Goal: Book appointment/travel/reservation

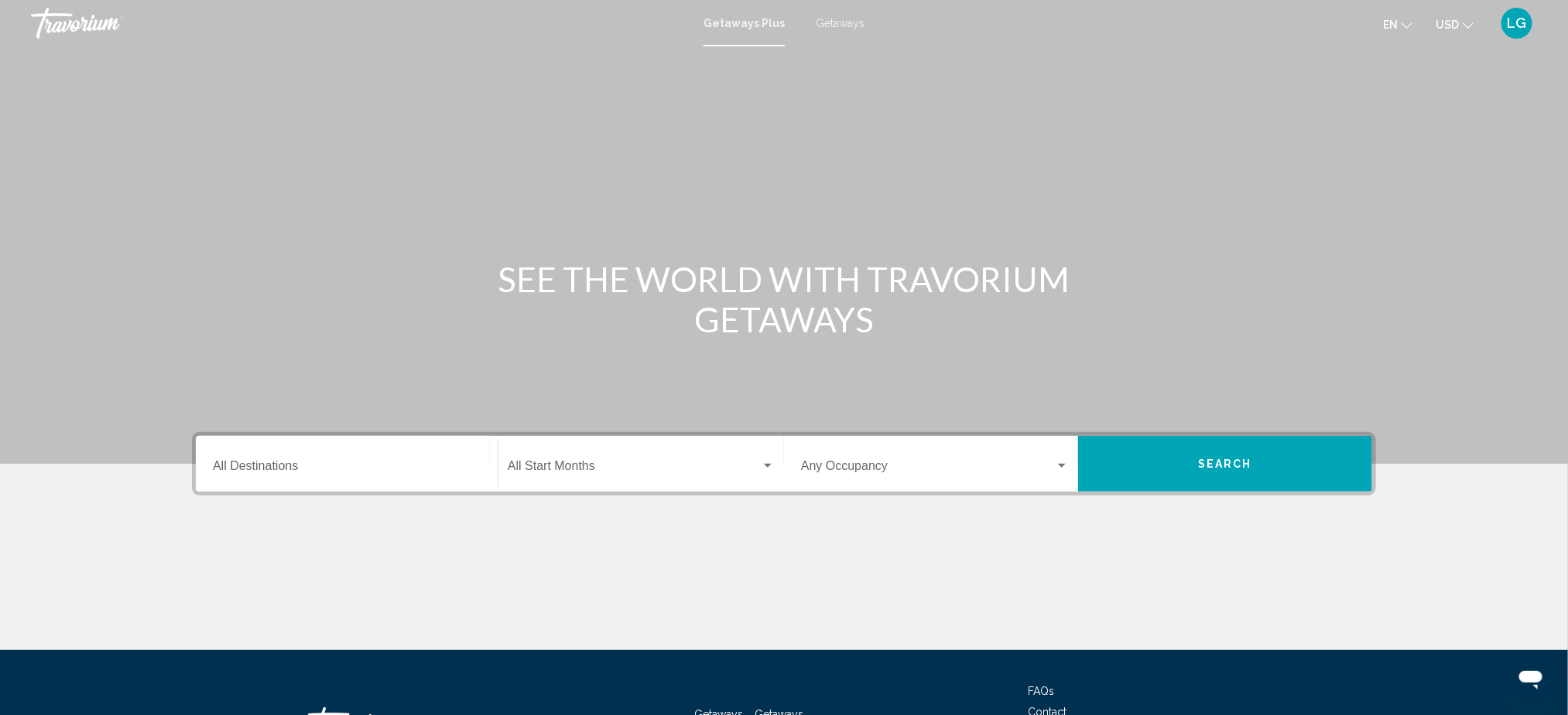
click at [833, 26] on span "Getaways" at bounding box center [839, 23] width 49 height 12
click at [311, 462] on input "Destination All Destinations" at bounding box center [347, 469] width 268 height 14
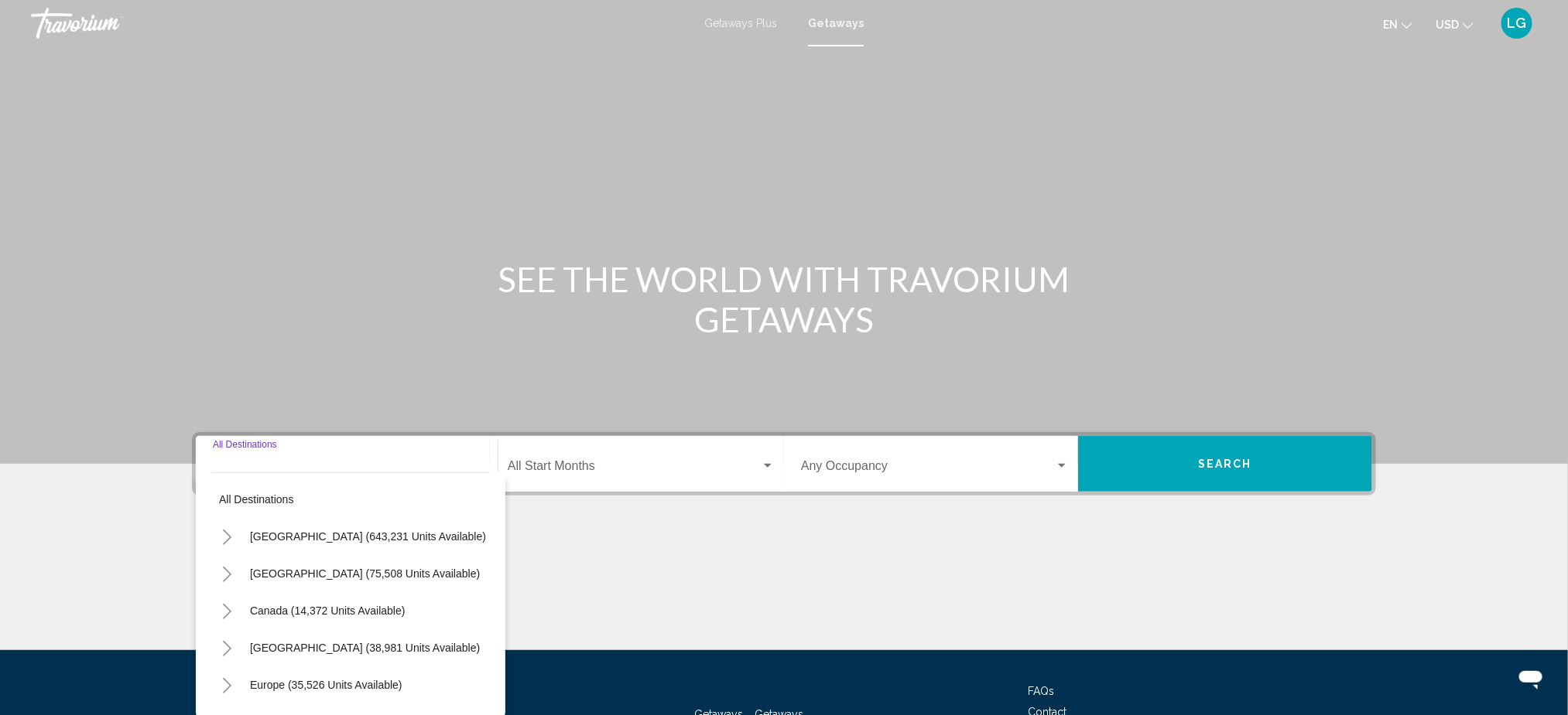
scroll to position [124, 0]
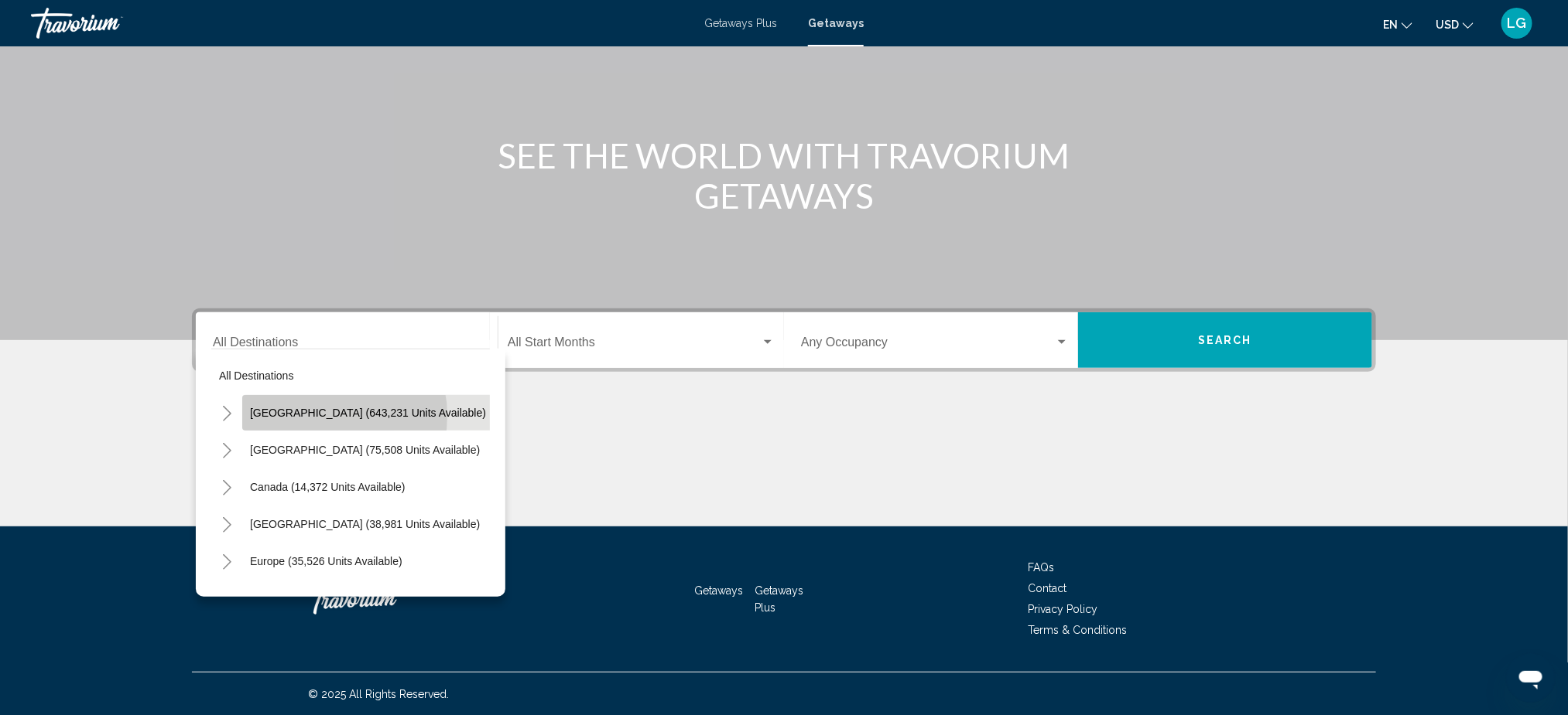
click at [320, 415] on span "[GEOGRAPHIC_DATA] (643,231 units available)" at bounding box center [368, 413] width 236 height 12
type input "**********"
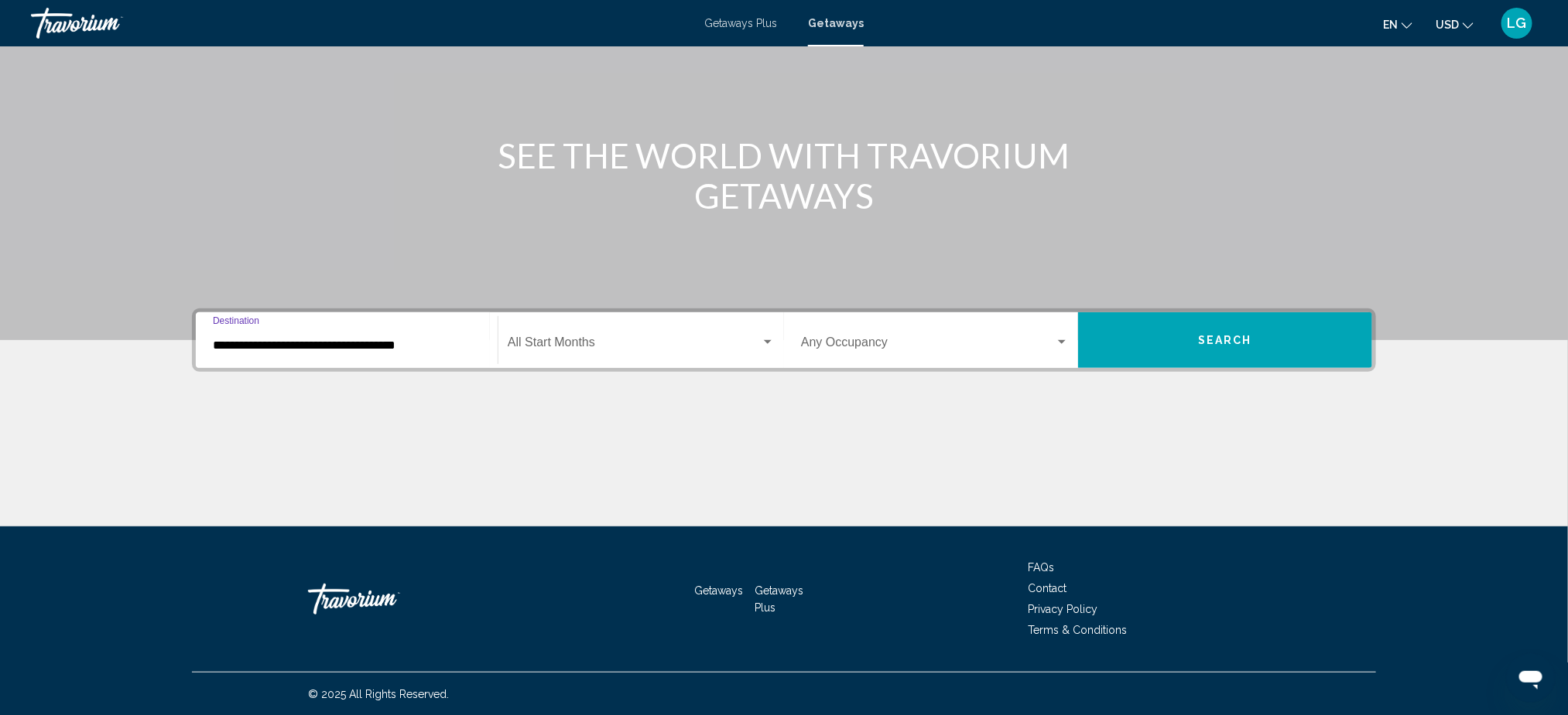
click at [601, 343] on span "Search widget" at bounding box center [634, 346] width 253 height 14
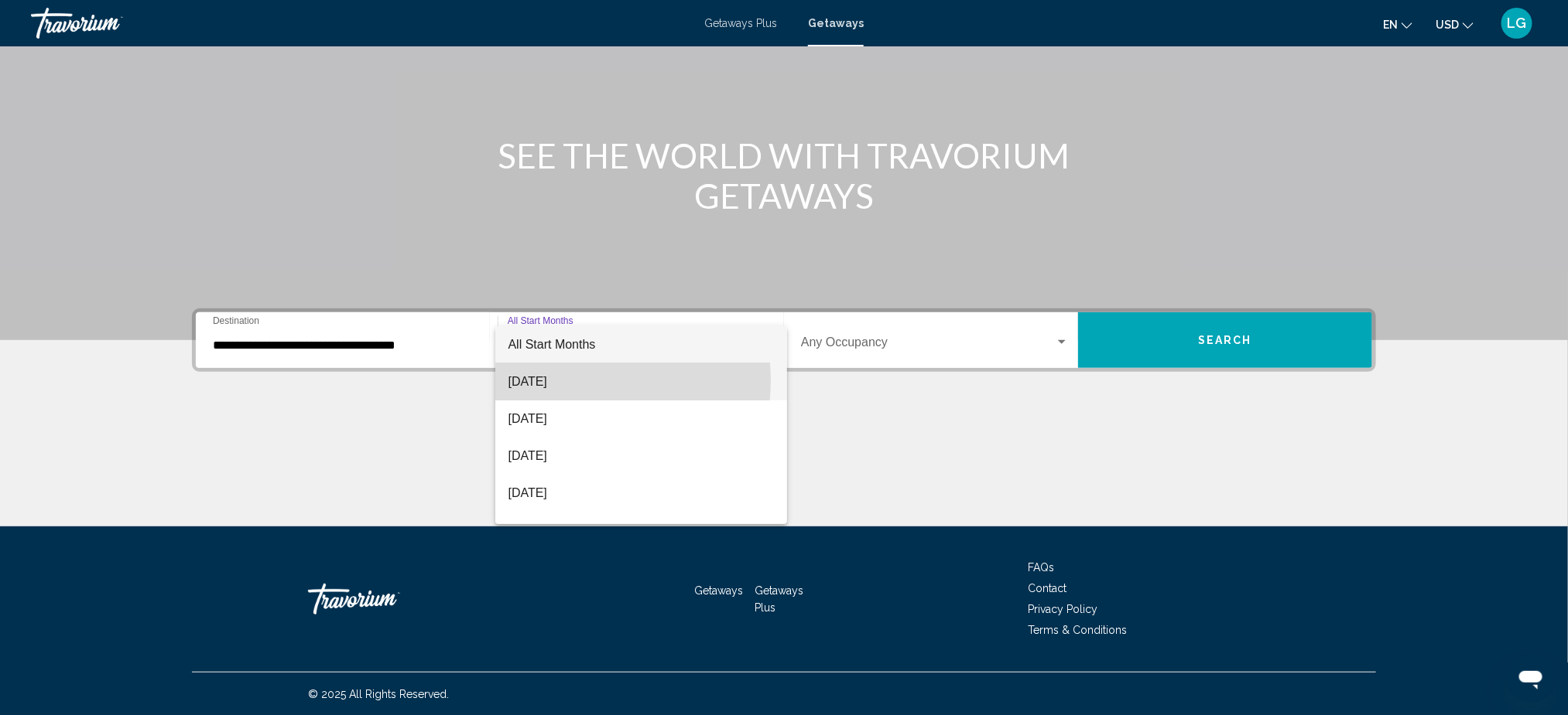
click at [570, 380] on span "[DATE]" at bounding box center [641, 382] width 267 height 37
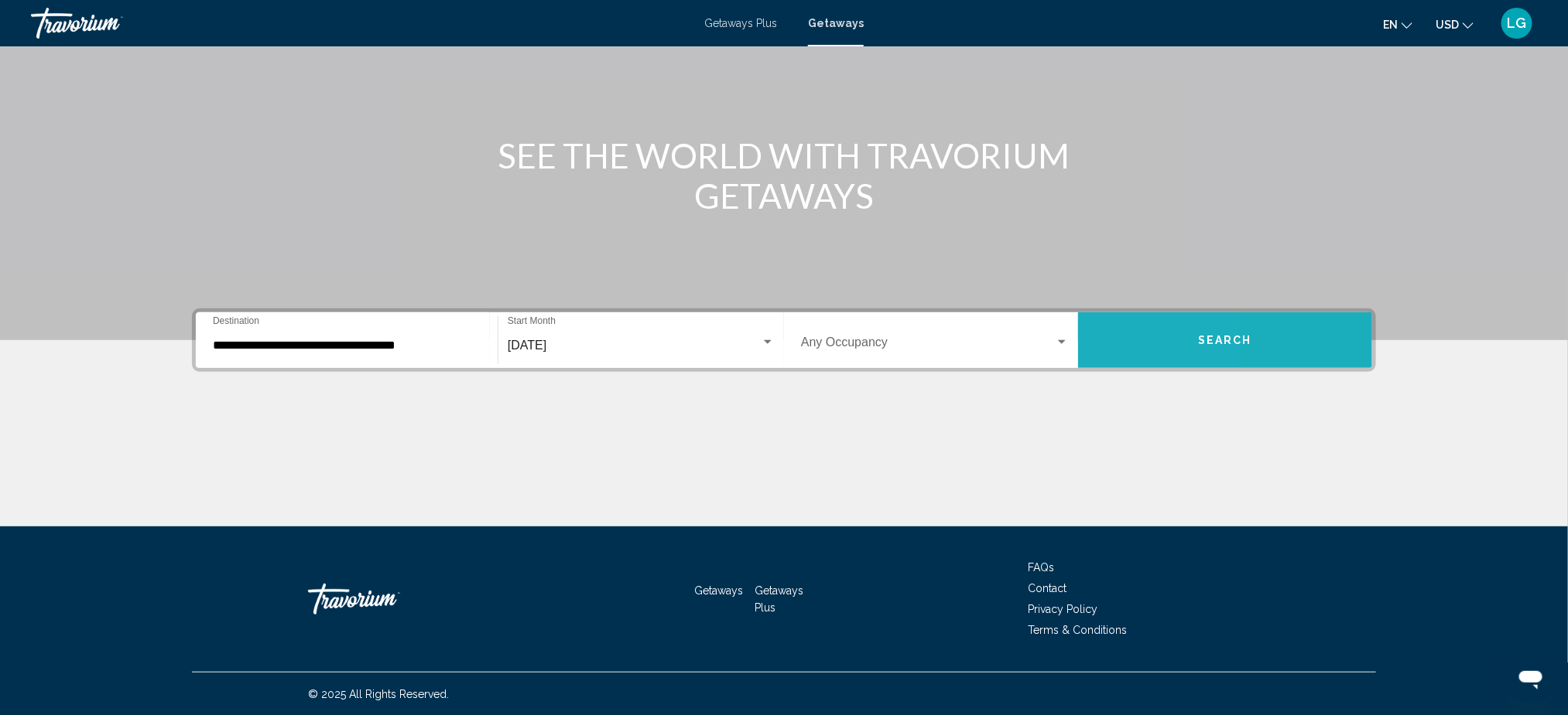
click at [1111, 349] on button "Search" at bounding box center [1225, 339] width 294 height 56
